Goal: Obtain resource: Download file/media

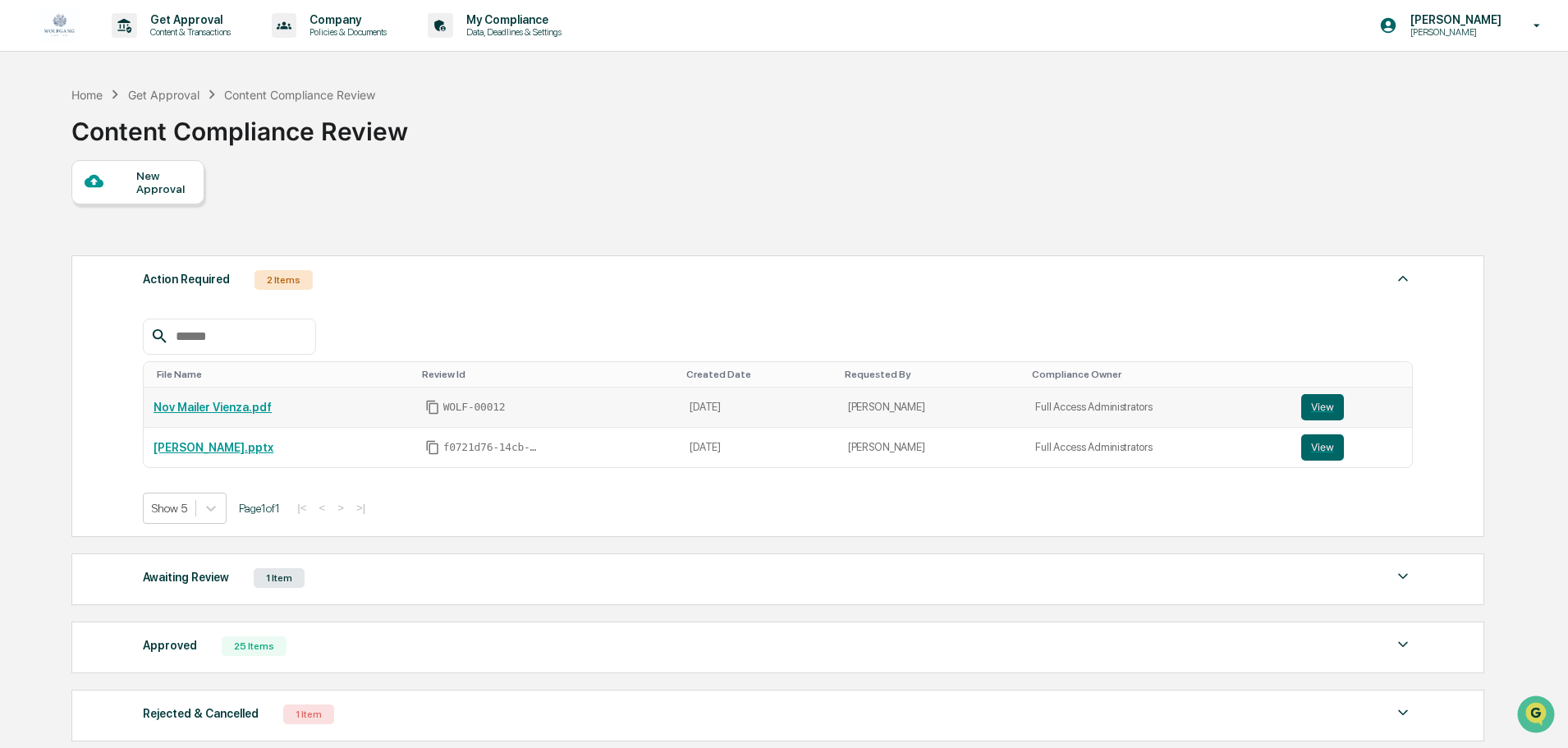
click at [199, 408] on link "Nov Mailer Vienza.pdf" at bounding box center [212, 407] width 118 height 13
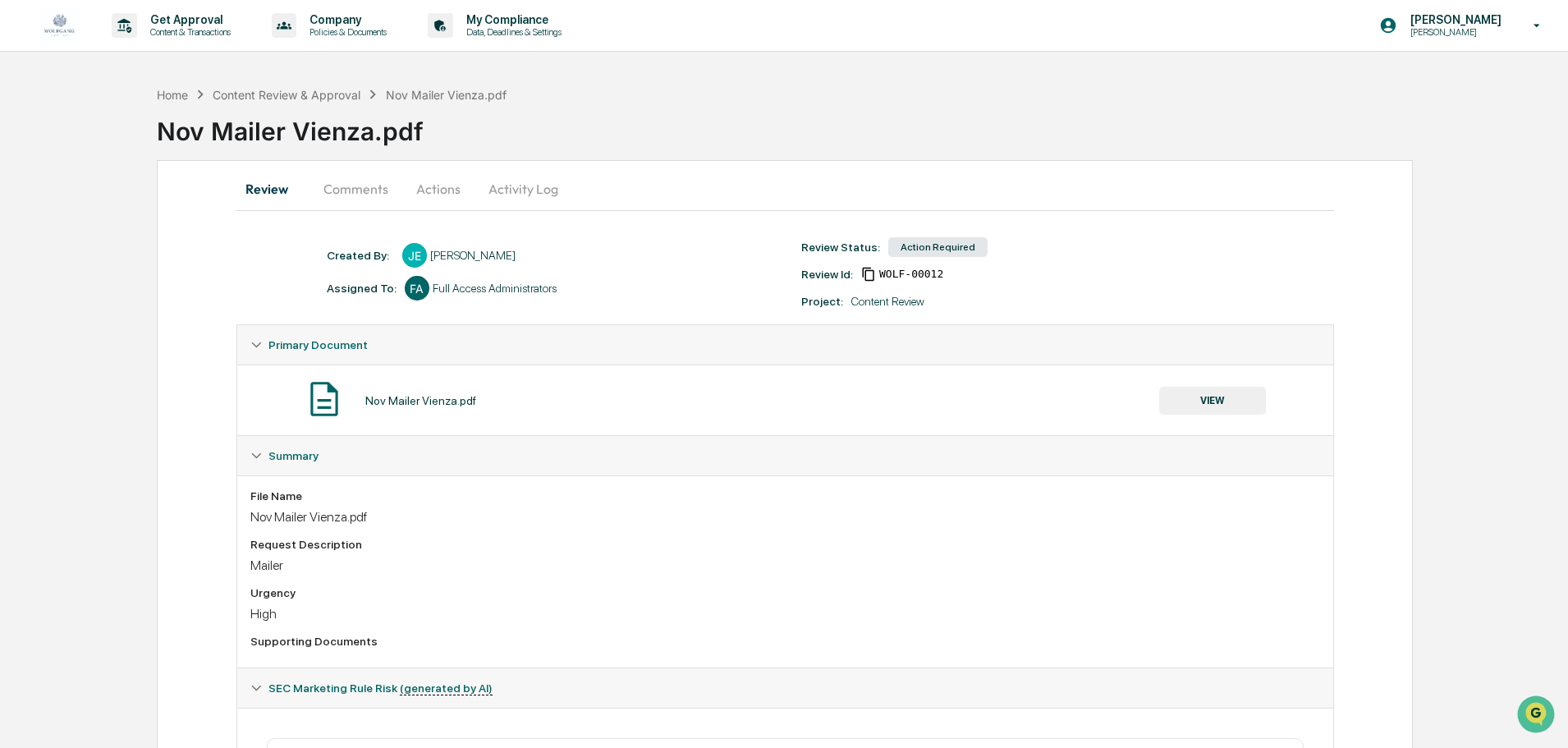
scroll to position [279, 0]
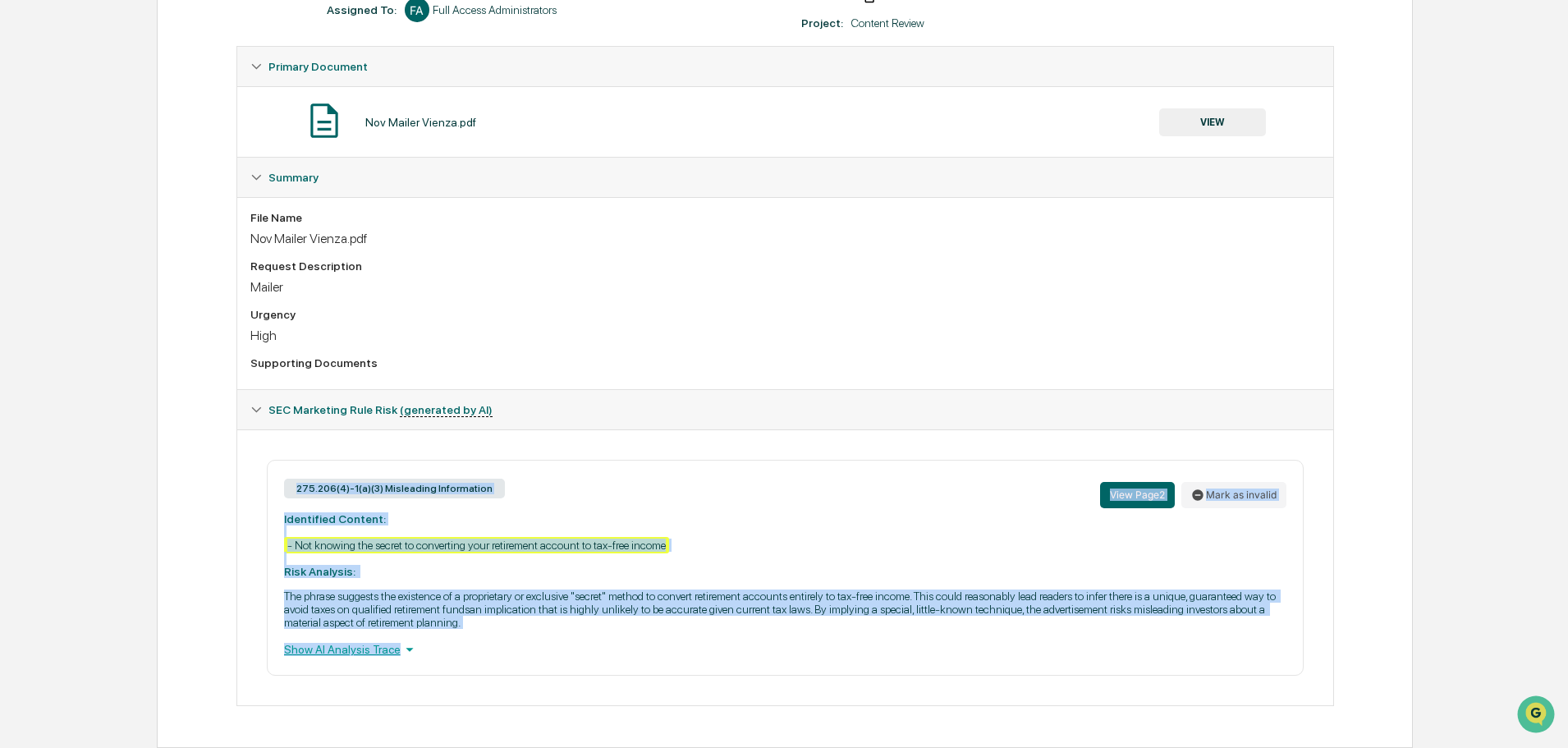
drag, startPoint x: 538, startPoint y: 635, endPoint x: 242, endPoint y: 492, distance: 328.7
click at [242, 492] on div "275.206(4)-1(a)(3) Misleading Information View Page 2 Mark as invalid Identifie…" at bounding box center [785, 567] width 1096 height 276
copy div "275.206(4)-1(a)(3) Misleading Information View Page 2 Mark as invalid Identifie…"
